Goal: Transaction & Acquisition: Purchase product/service

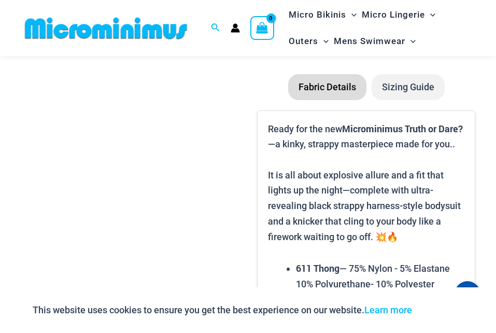
scroll to position [819, 0]
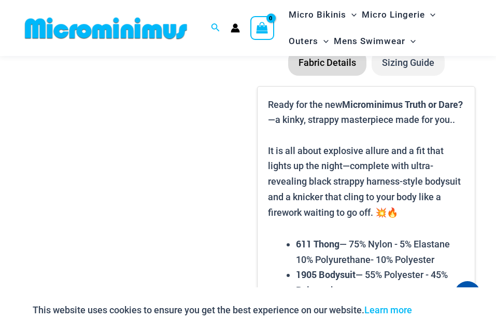
click at [343, 76] on li "Fabric Details" at bounding box center [327, 63] width 78 height 26
click at [404, 76] on li "Sizing Guide" at bounding box center [408, 63] width 73 height 26
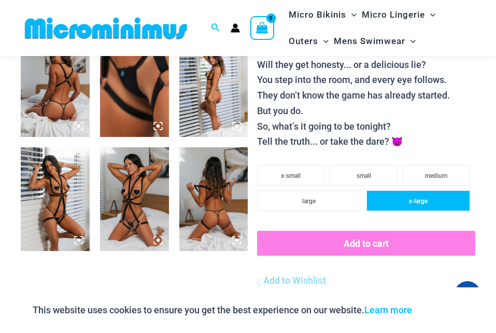
scroll to position [508, 0]
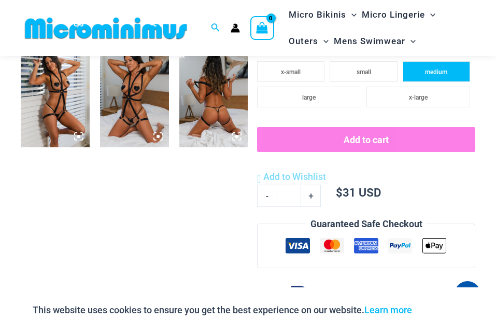
click at [432, 69] on span "medium" at bounding box center [436, 71] width 22 height 7
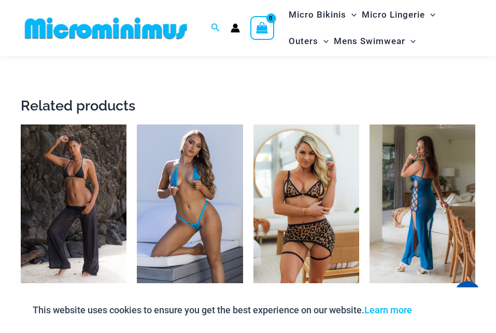
scroll to position [1545, 0]
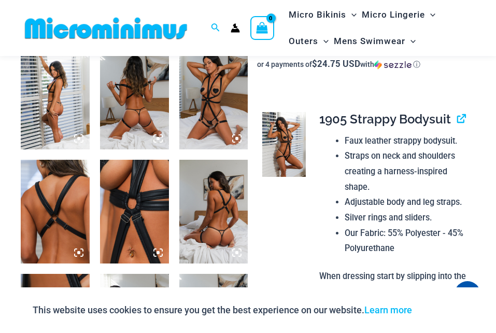
scroll to position [303, 0]
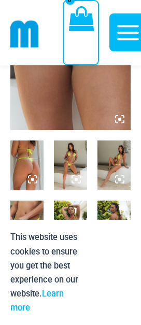
scroll to position [247, 0]
